Goal: Task Accomplishment & Management: Use online tool/utility

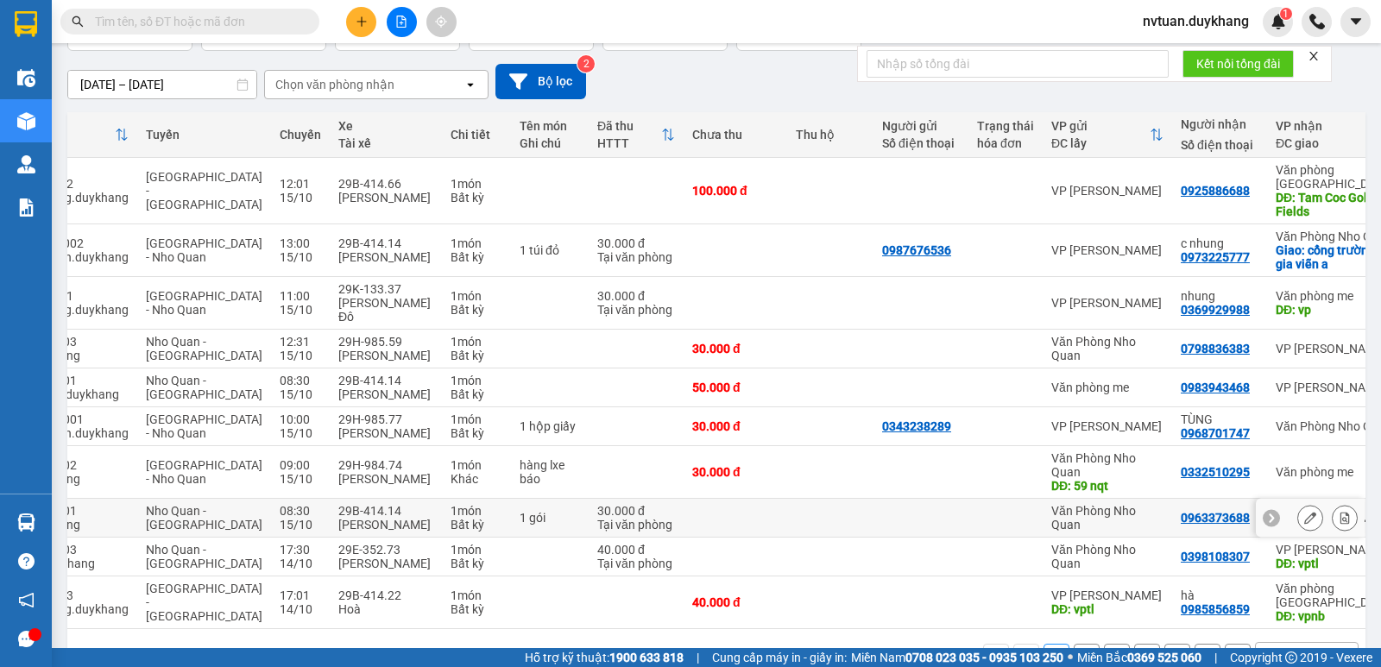
scroll to position [217, 0]
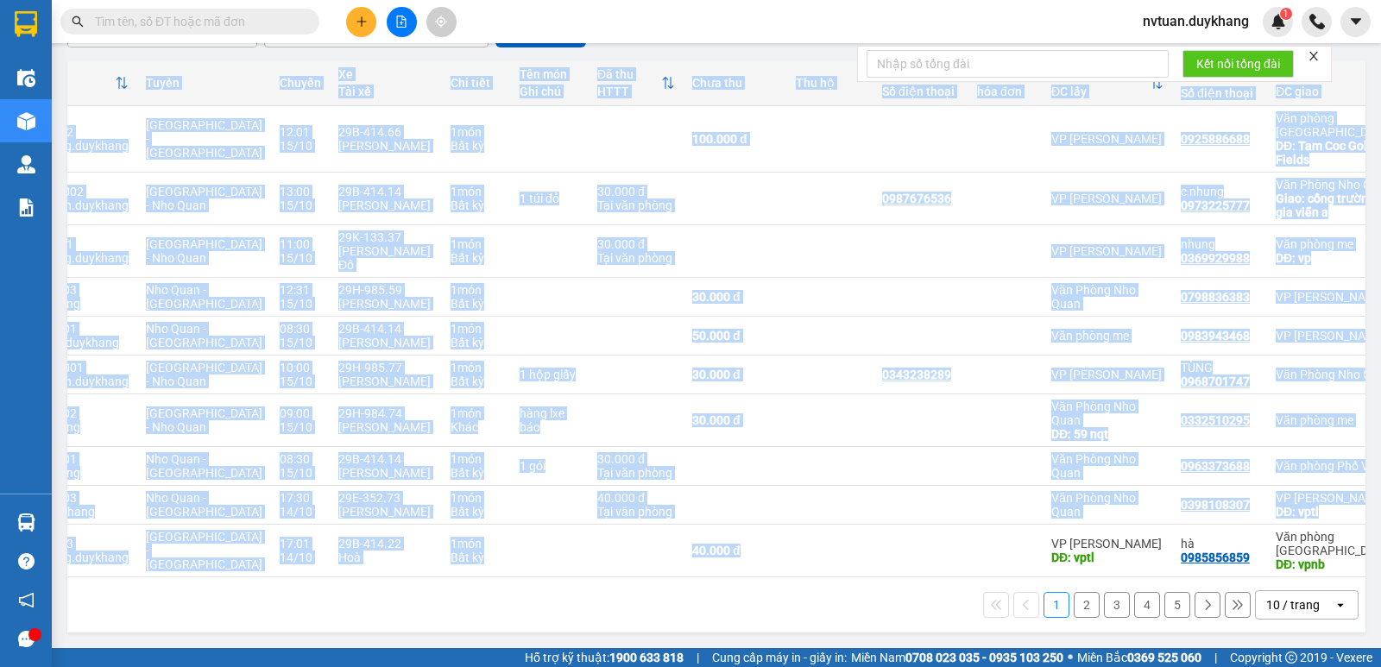
drag, startPoint x: 831, startPoint y: 570, endPoint x: 819, endPoint y: 564, distance: 13.5
click at [819, 568] on tr "TL1410250003 48473_phuong.duykhang [GEOGRAPHIC_DATA] - [GEOGRAPHIC_DATA] 17:01 …" at bounding box center [707, 551] width 1512 height 53
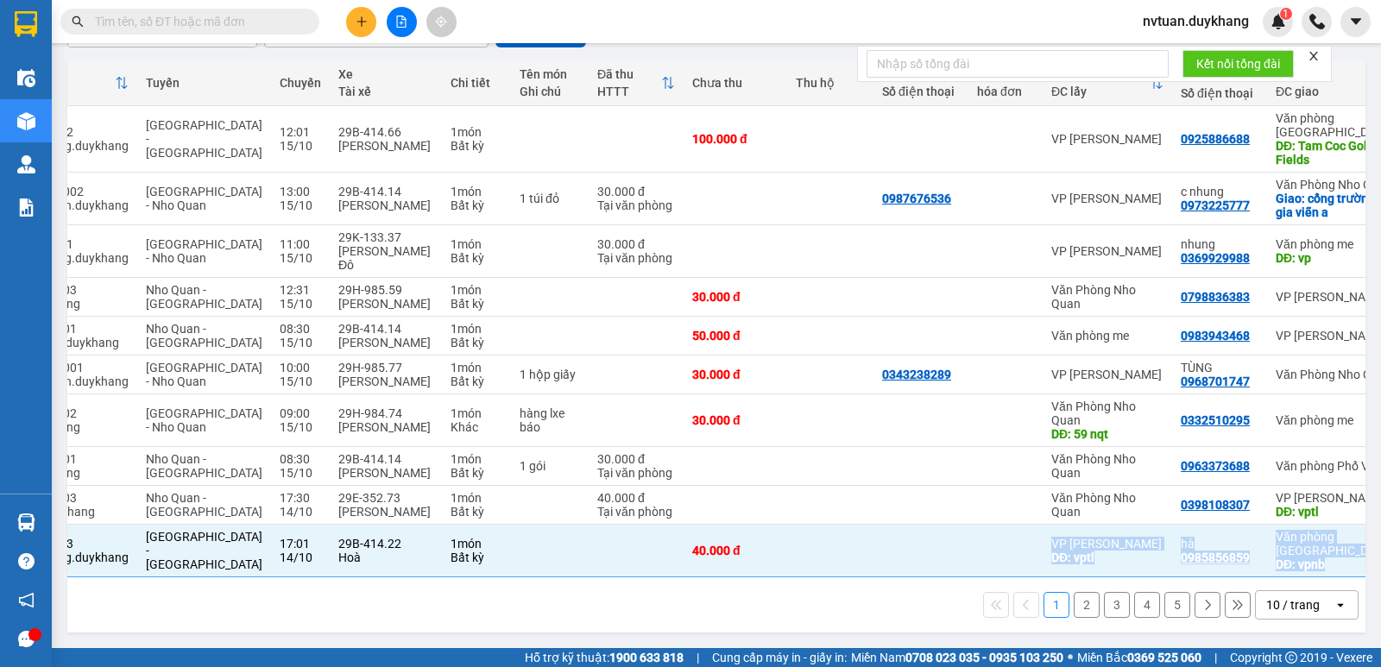
drag, startPoint x: 822, startPoint y: 568, endPoint x: 646, endPoint y: 597, distance: 177.6
click at [659, 597] on div "Mã đơn hàng Nhân viên Tuyến Chuyến Xe Tài xế Chi tiết Tên món Ghi chú Đã thu HT…" at bounding box center [716, 346] width 1298 height 572
drag, startPoint x: 786, startPoint y: 569, endPoint x: 510, endPoint y: 579, distance: 276.4
click at [517, 583] on div "Mã đơn hàng Nhân viên Tuyến Chuyến Xe Tài xế Chi tiết Tên món Ghi chú Đã thu HT…" at bounding box center [716, 346] width 1298 height 572
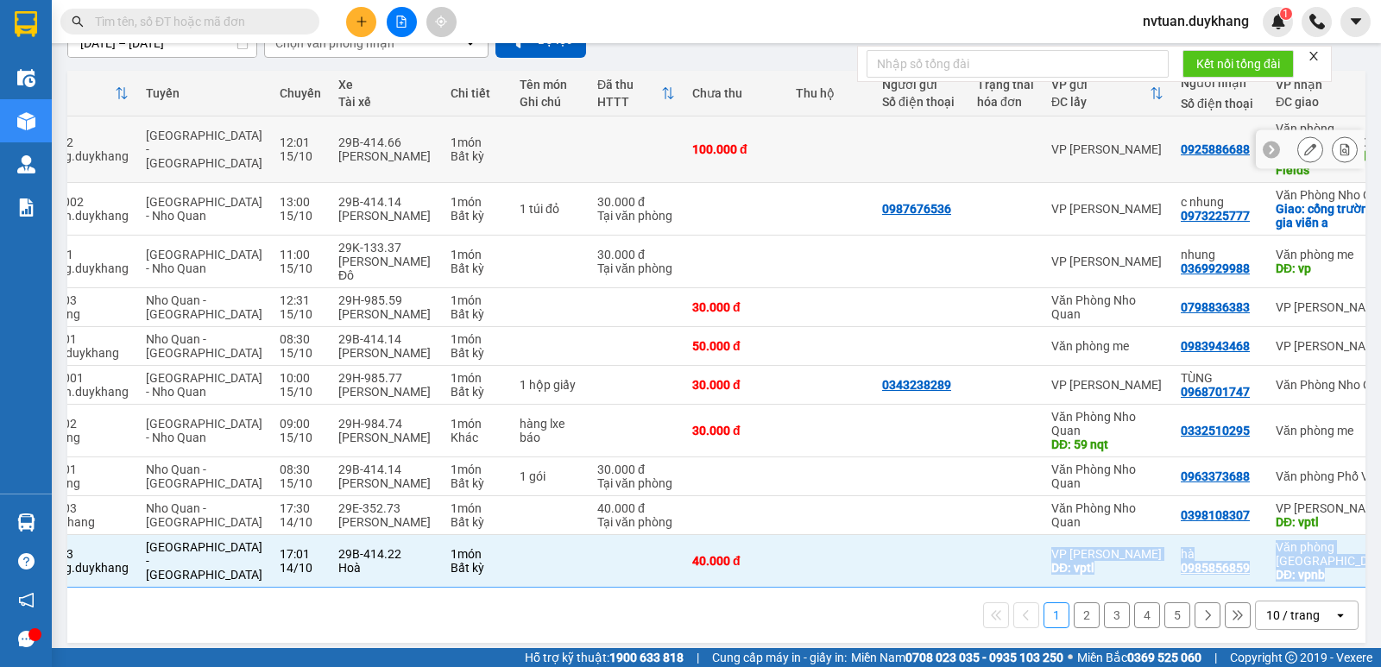
scroll to position [0, 0]
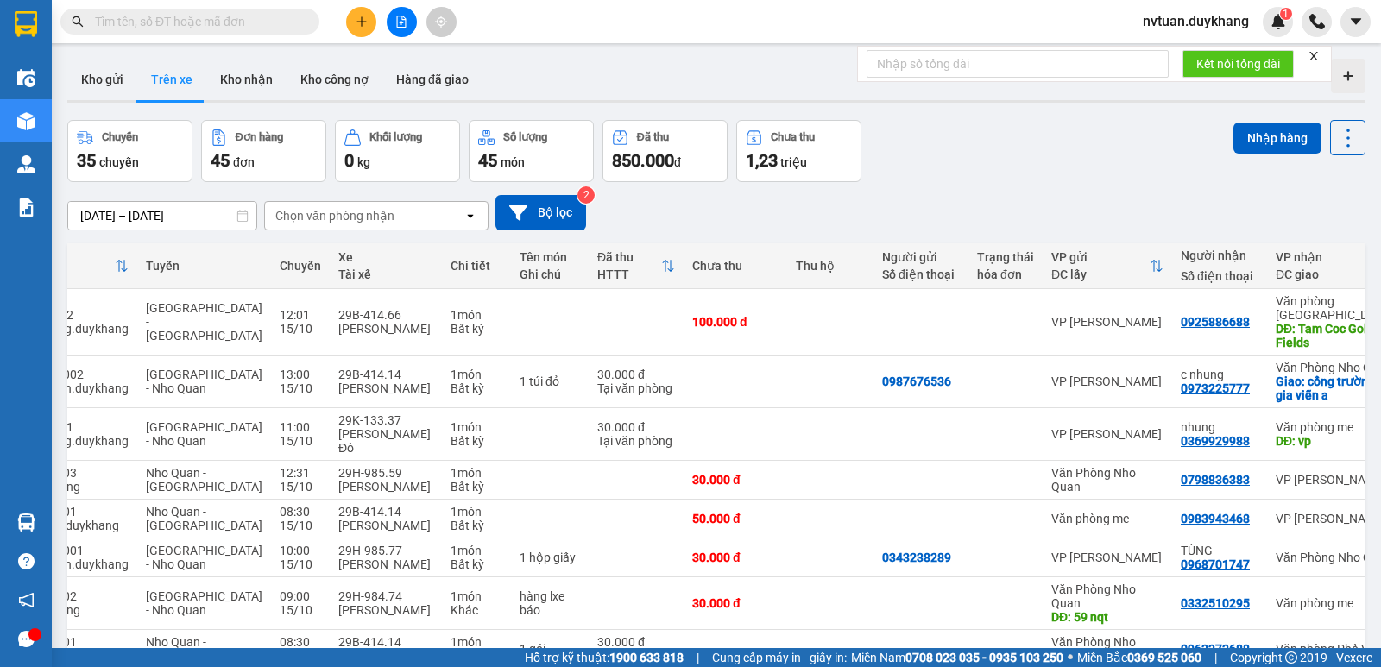
click at [344, 215] on div "Chọn văn phòng nhận" at bounding box center [334, 215] width 119 height 17
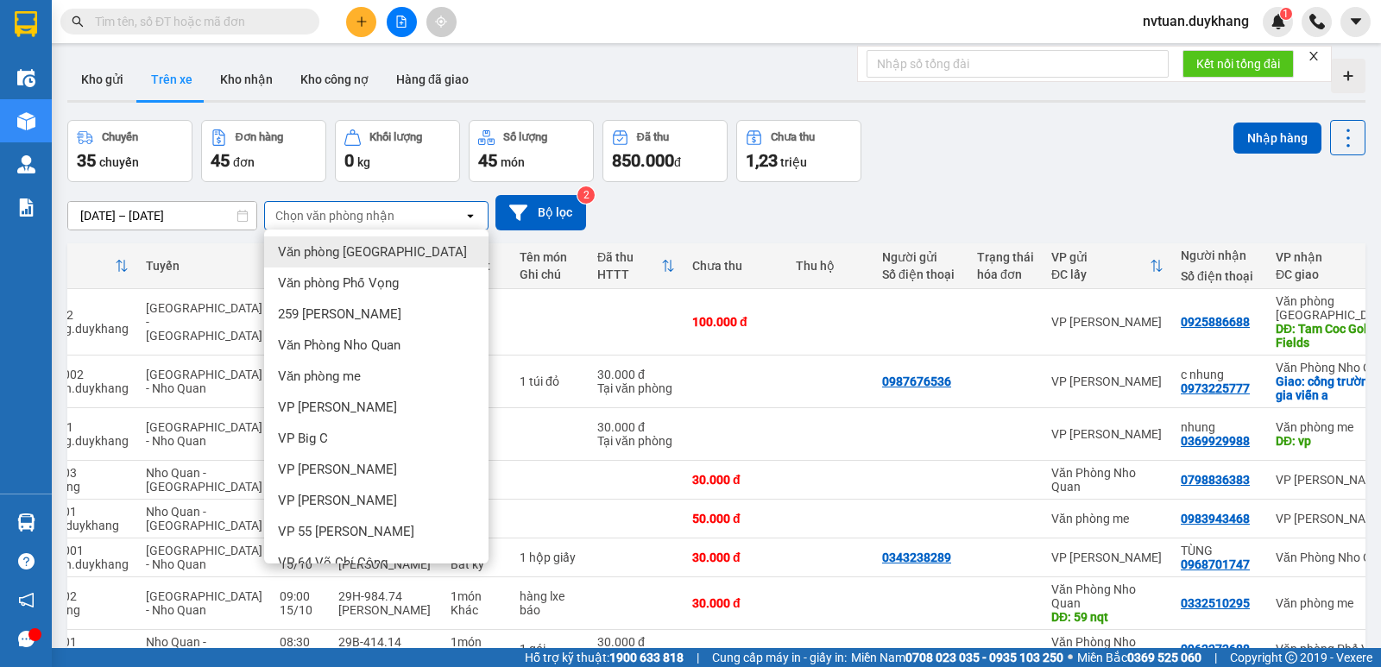
click at [357, 252] on span "Văn phòng [GEOGRAPHIC_DATA]" at bounding box center [372, 251] width 189 height 17
checkbox input "false"
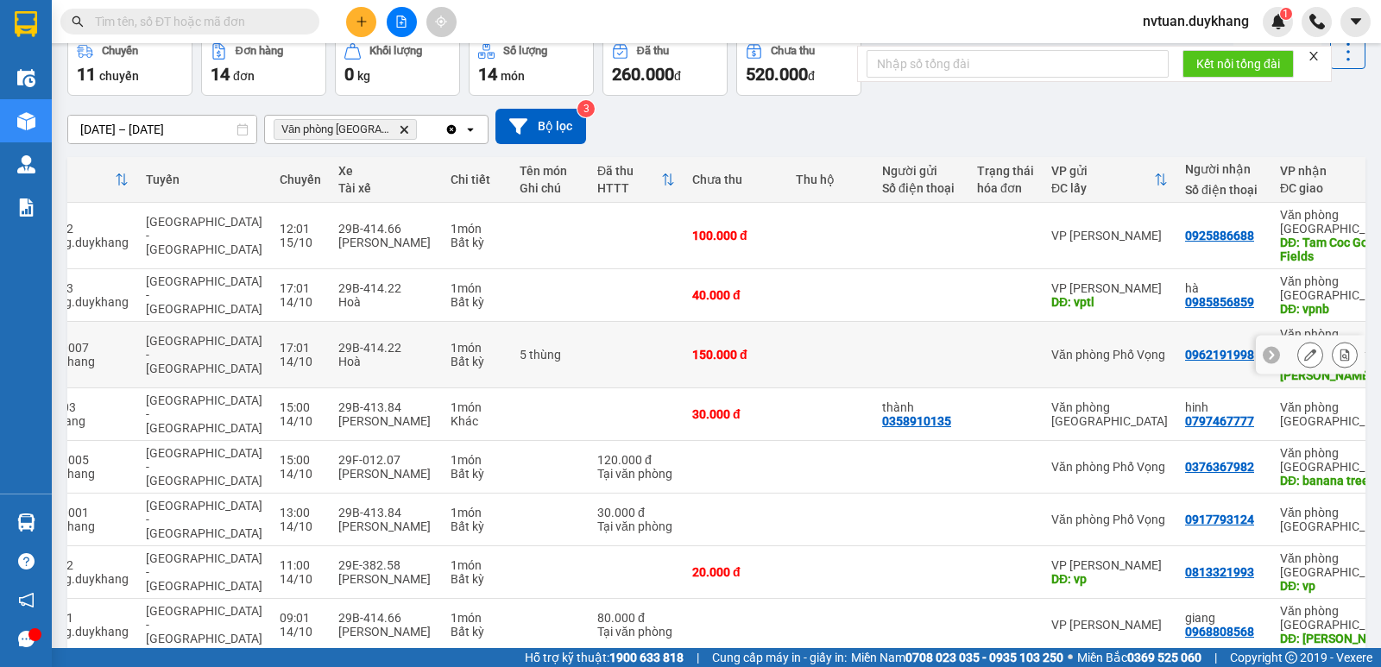
scroll to position [231, 0]
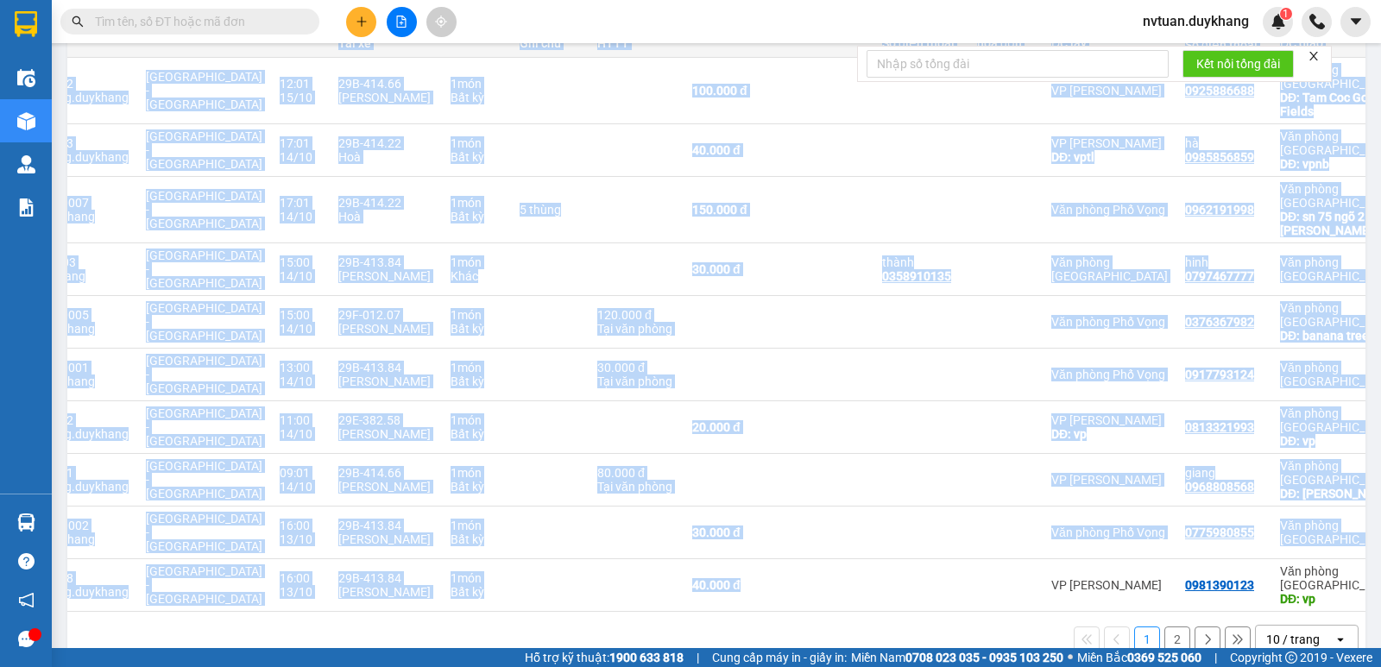
drag, startPoint x: 848, startPoint y: 570, endPoint x: 835, endPoint y: 572, distance: 14.0
click at [835, 572] on div "Mã đơn hàng Nhân viên Tuyến Chuyến Xe Tài xế Chi tiết Tên món Ghi chú Đã thu HT…" at bounding box center [716, 312] width 1298 height 600
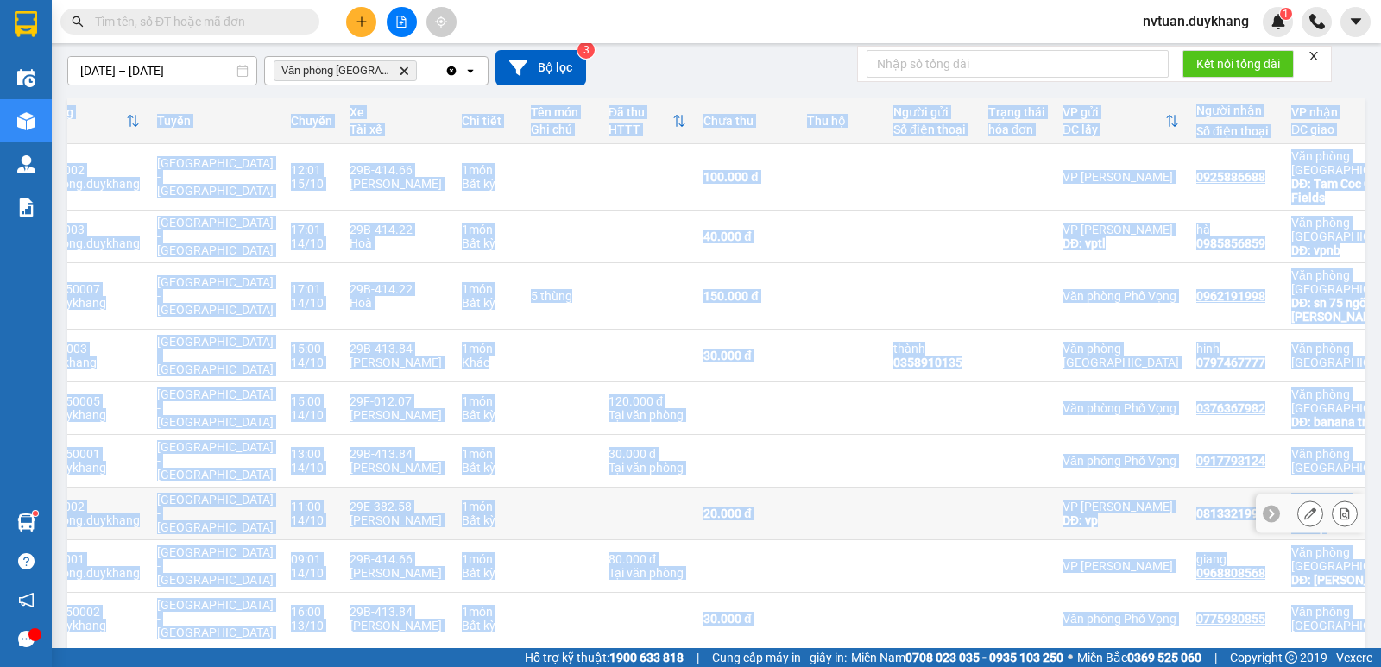
scroll to position [59, 0]
